Goal: Task Accomplishment & Management: Use online tool/utility

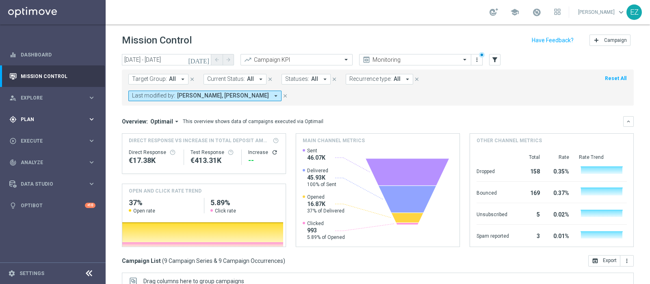
click at [35, 119] on span "Plan" at bounding box center [54, 119] width 67 height 5
click at [35, 136] on link "Target Groups" at bounding box center [52, 136] width 63 height 7
